Goal: Task Accomplishment & Management: Manage account settings

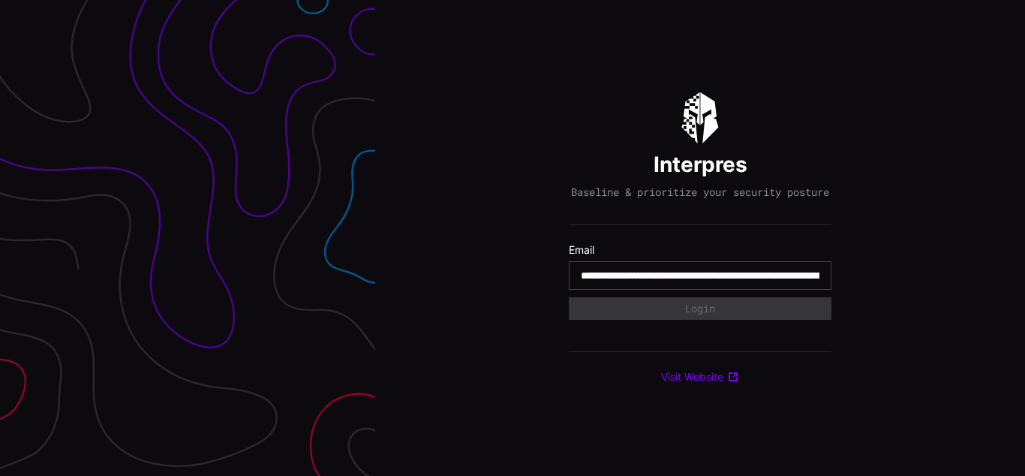
click at [700, 282] on input "**********" at bounding box center [700, 276] width 239 height 14
click at [512, 238] on div "Interpres Baseline & prioritize your security posture Email Login Visit Website" at bounding box center [700, 238] width 650 height 476
